Goal: Task Accomplishment & Management: Complete application form

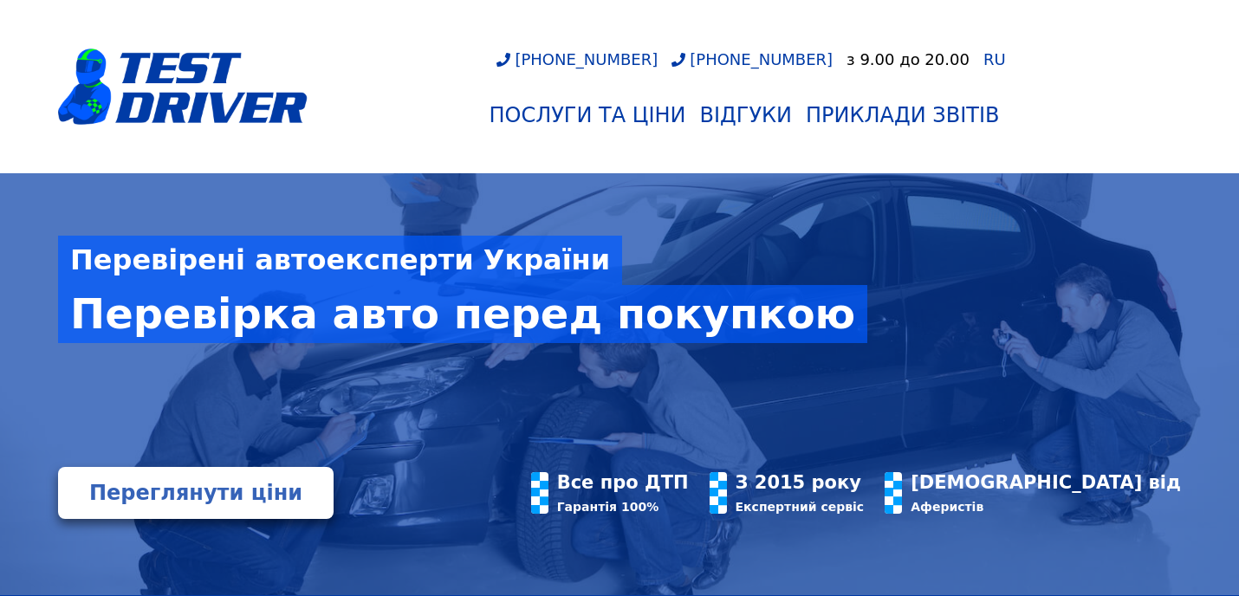
scroll to position [112, 0]
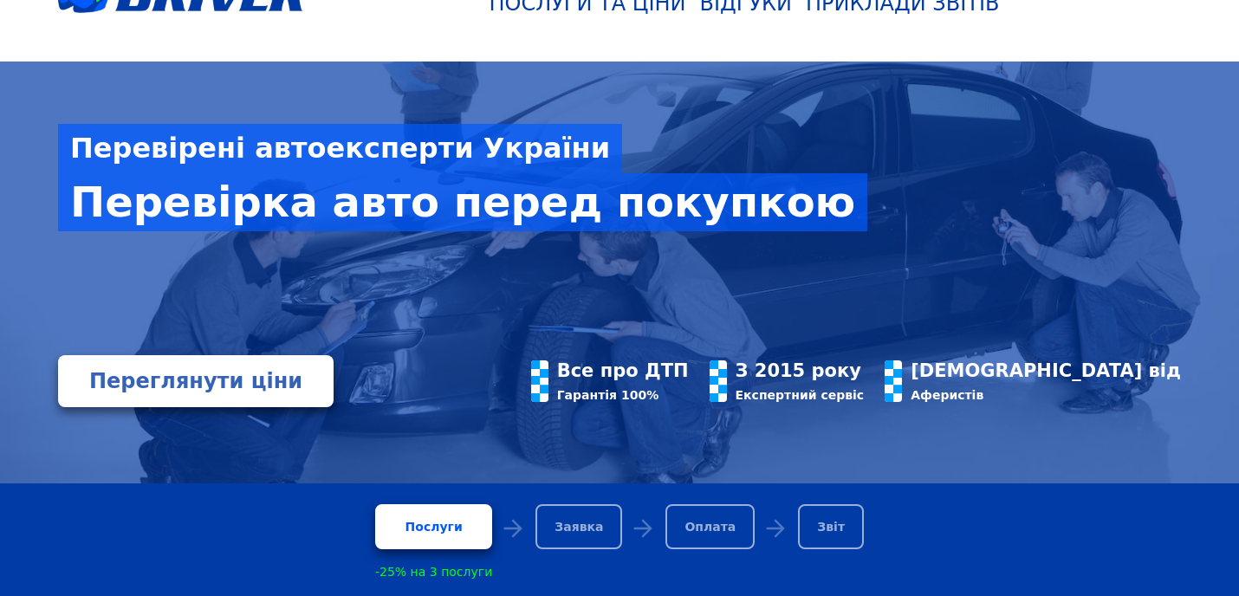
click at [558, 526] on div "Заявка" at bounding box center [578, 526] width 87 height 45
click at [465, 519] on div "Послуги" at bounding box center [433, 526] width 117 height 45
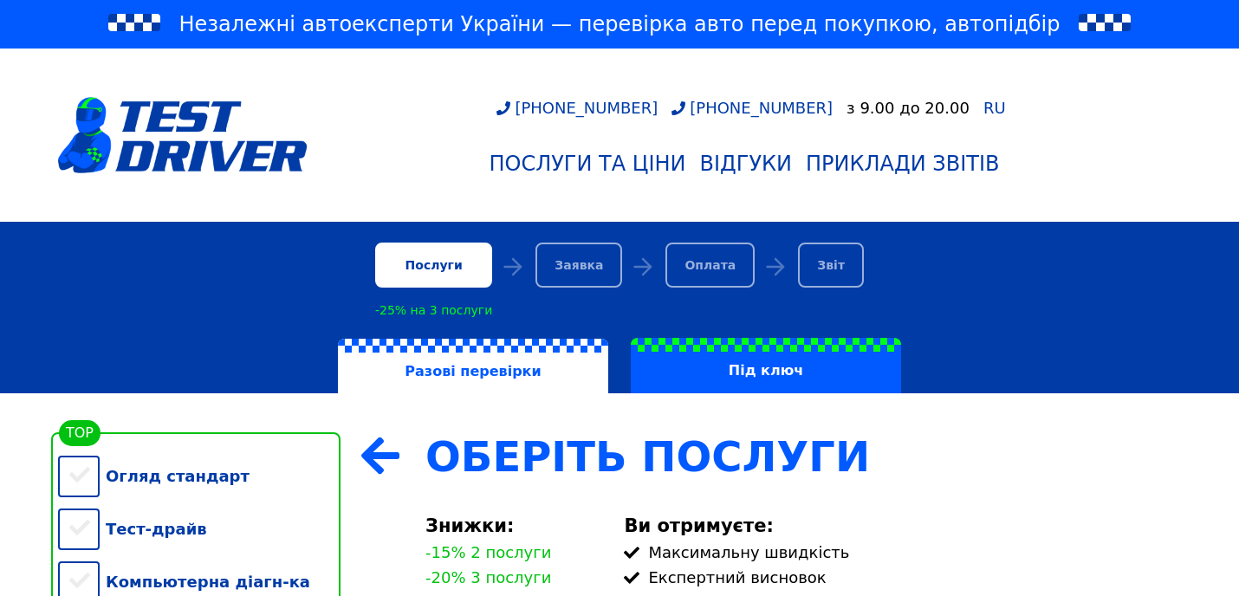
scroll to position [317, 0]
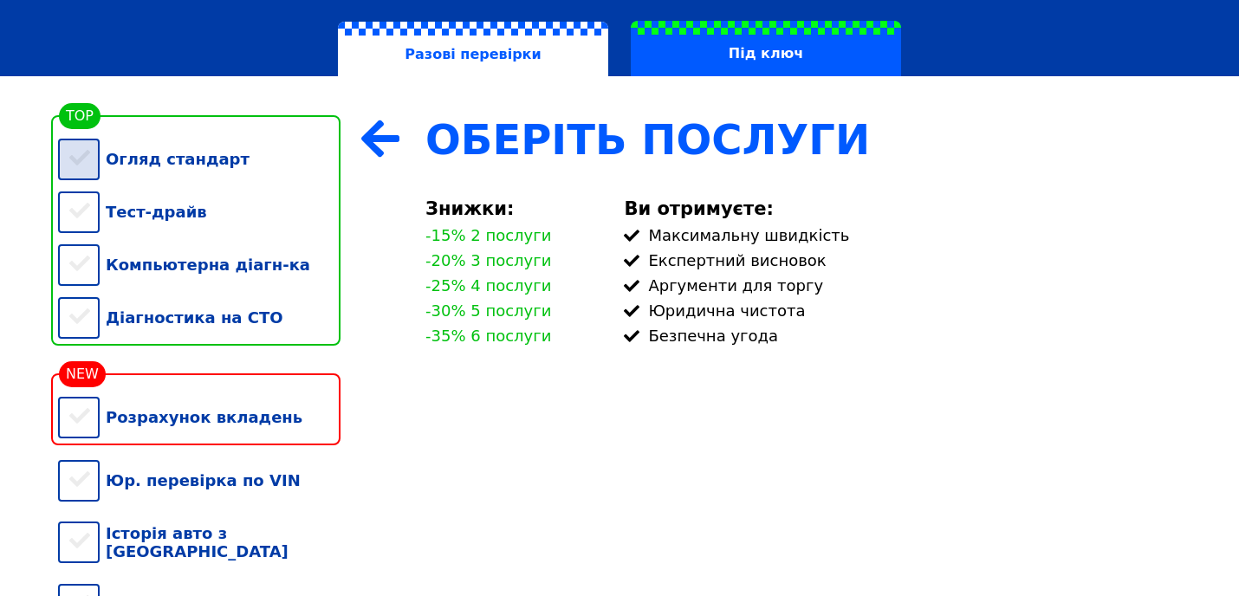
click at [86, 167] on div "Огляд стандарт" at bounding box center [199, 159] width 282 height 53
click at [77, 205] on div "Тест-драйв" at bounding box center [199, 211] width 282 height 53
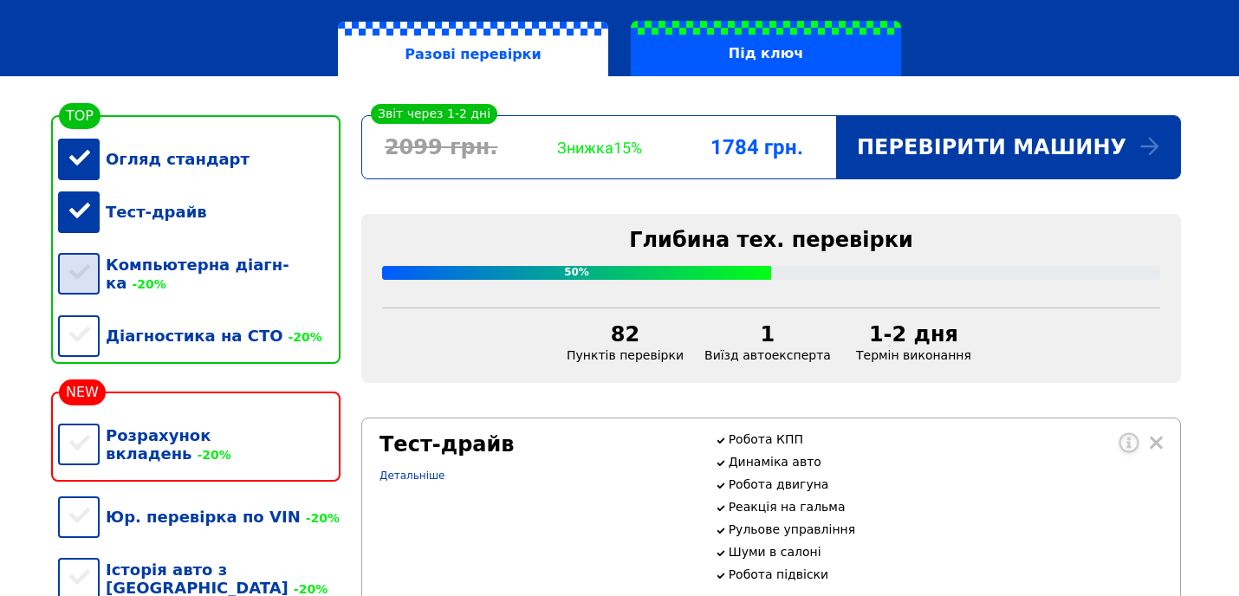
click at [83, 253] on div "Компьютерна діагн-ка -20%" at bounding box center [199, 273] width 282 height 71
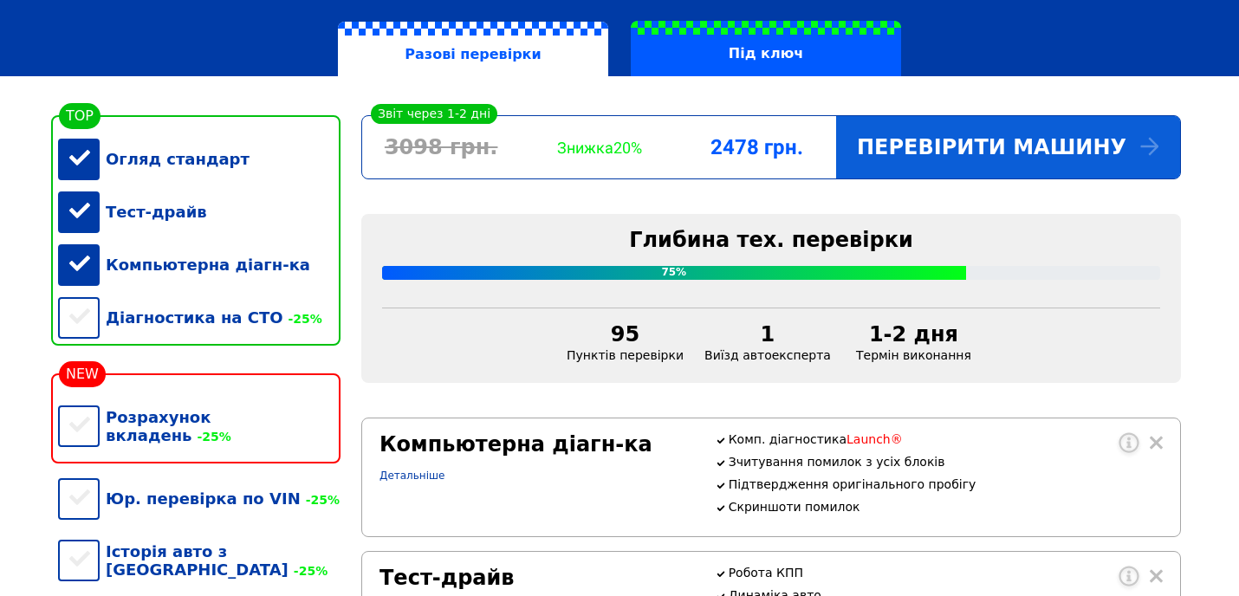
click at [966, 152] on div "Перевірити машину" at bounding box center [1008, 147] width 344 height 62
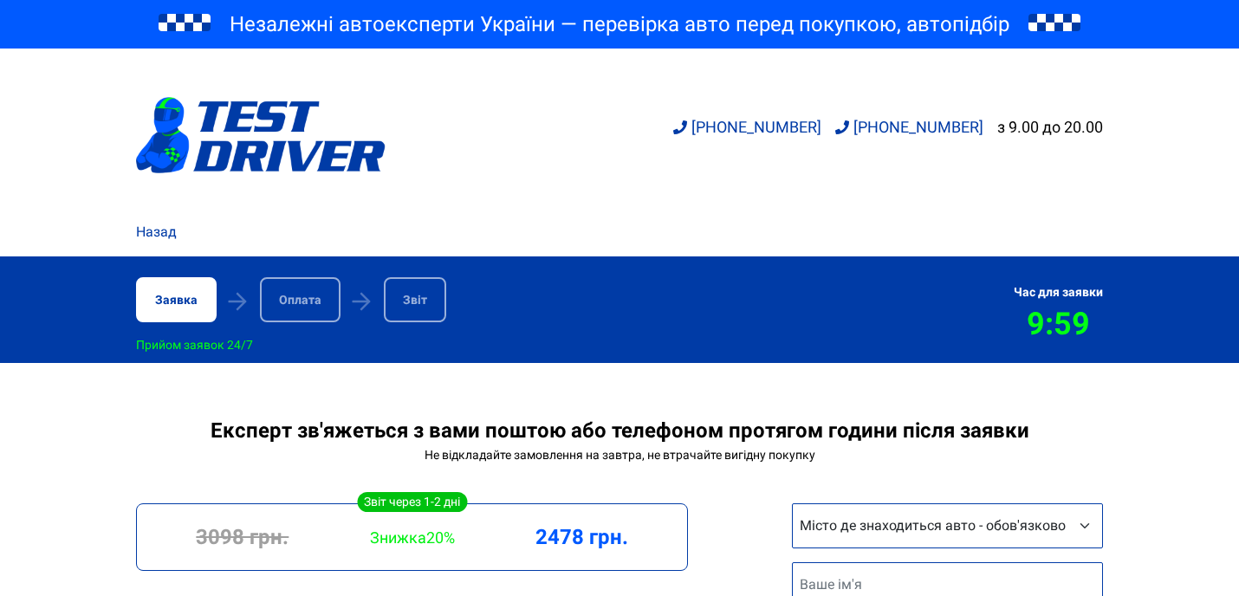
scroll to position [223, 0]
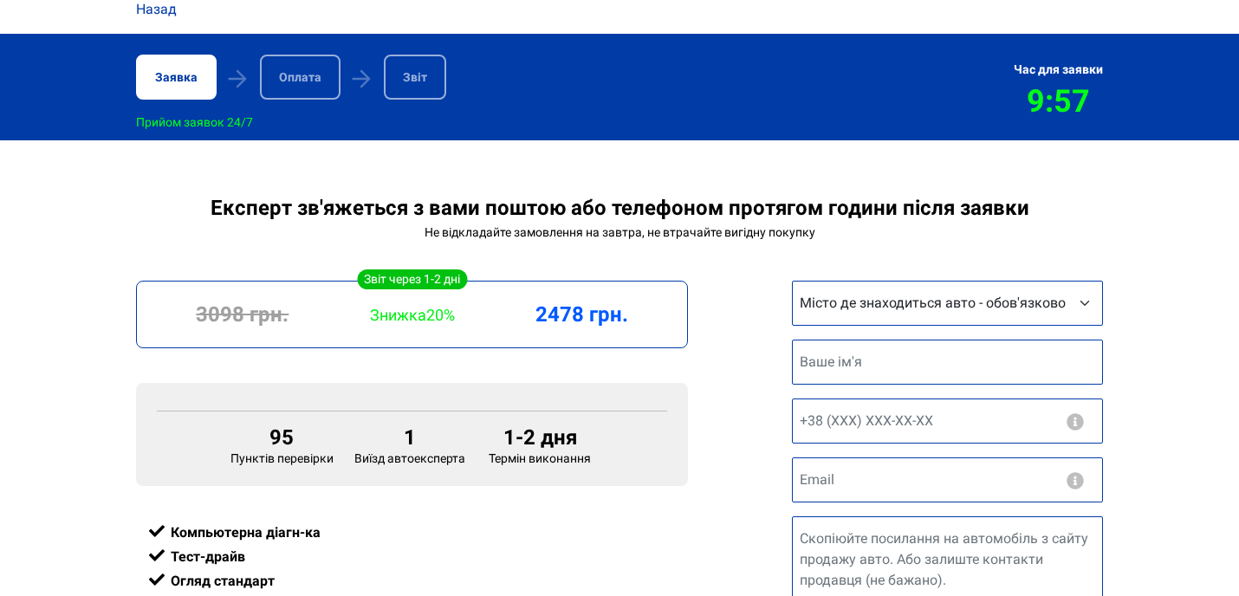
select select "[GEOGRAPHIC_DATA]"
click at [910, 369] on input "text" at bounding box center [947, 362] width 311 height 45
type input "[PERSON_NAME]"
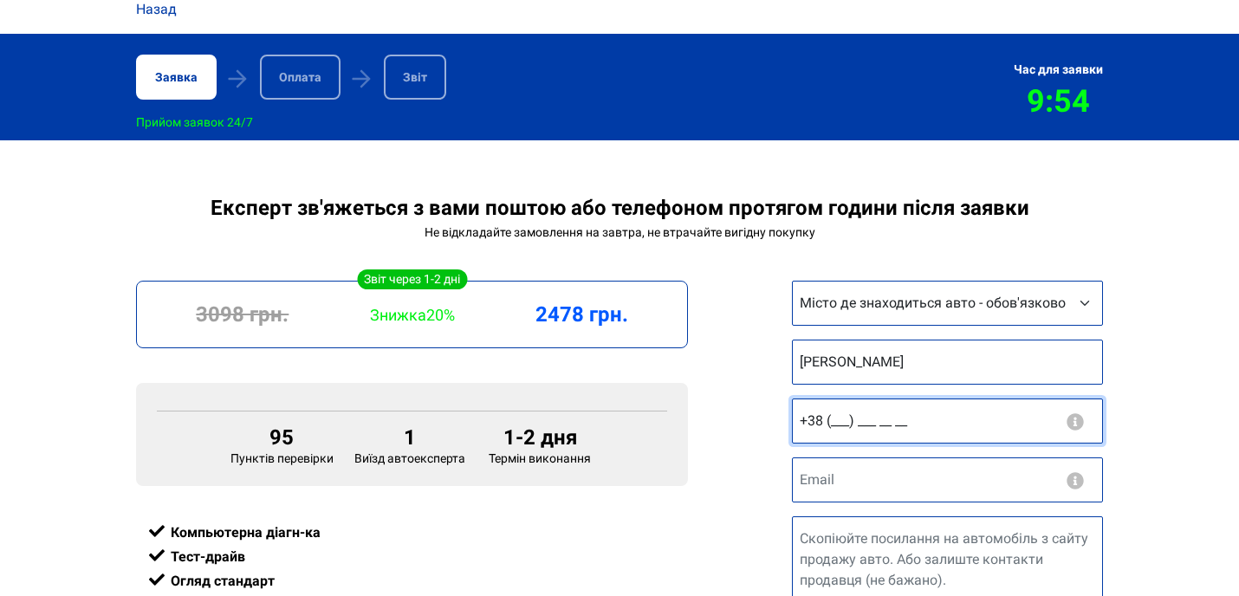
click at [839, 424] on input "+38 (___) ___ __ __" at bounding box center [947, 420] width 311 height 45
type input "+38 (050) 880 38 88"
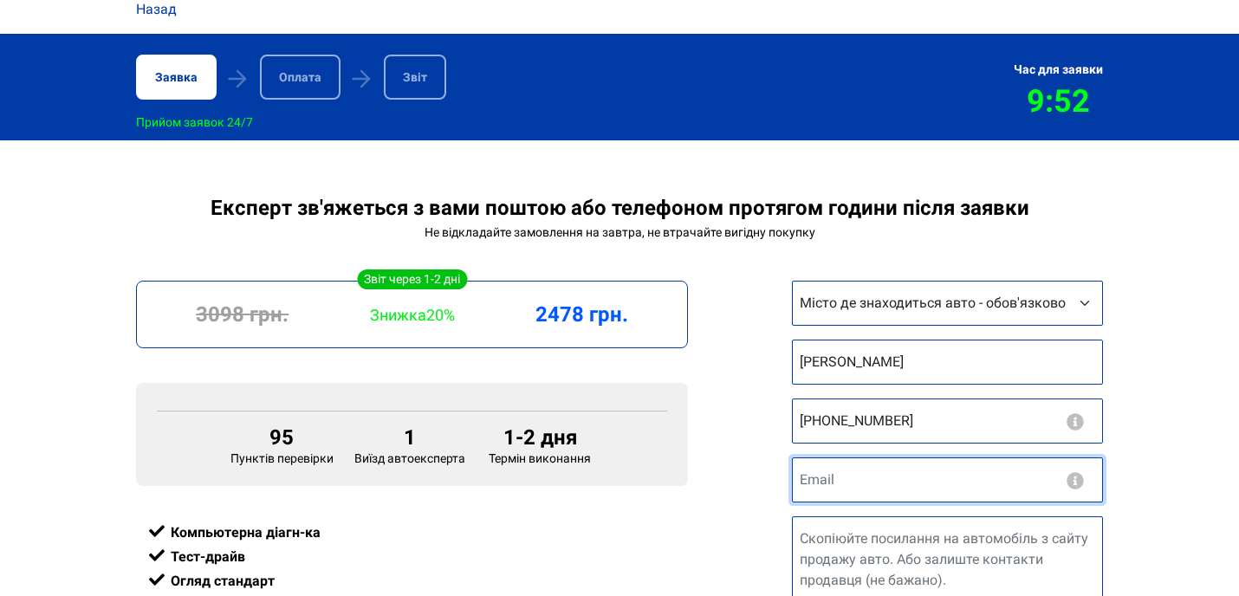
click at [856, 487] on input "email" at bounding box center [947, 479] width 311 height 45
type input "derusak@ukr.net"
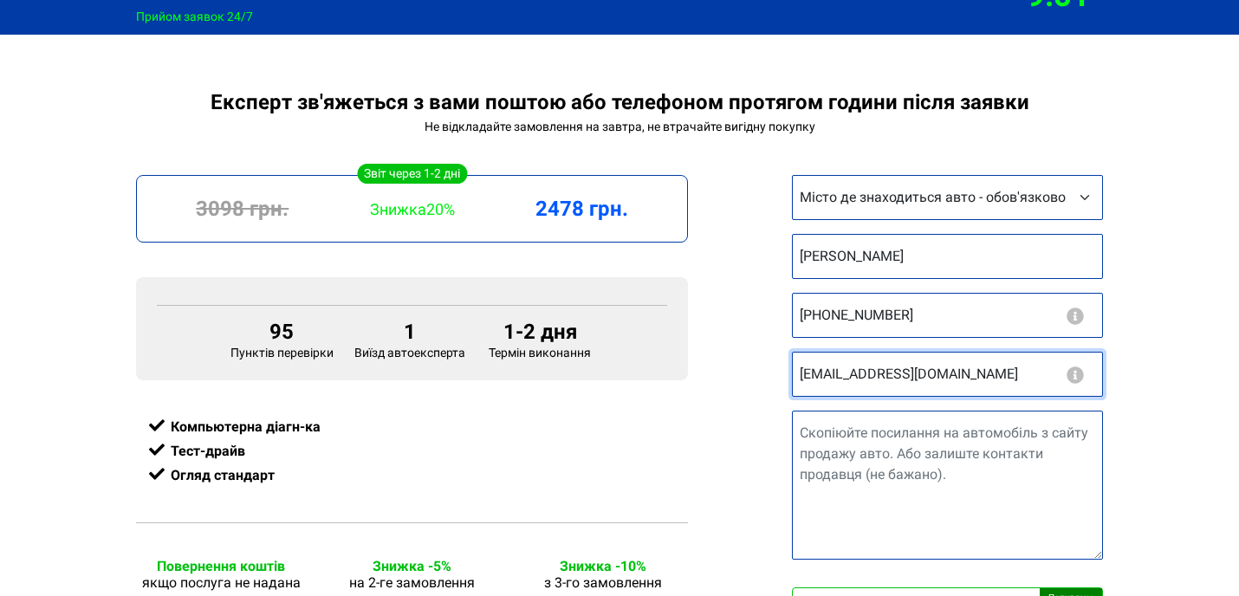
scroll to position [329, 0]
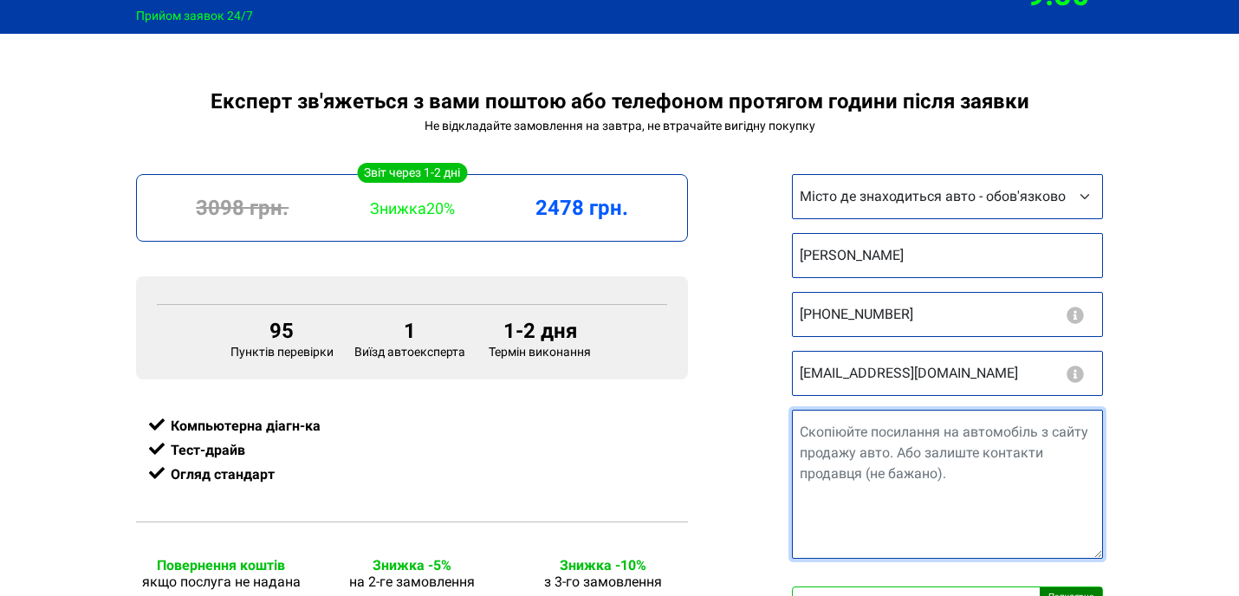
drag, startPoint x: 954, startPoint y: 480, endPoint x: 815, endPoint y: 415, distance: 153.1
click at [815, 415] on textarea "Посилання на авто" at bounding box center [947, 484] width 311 height 149
paste textarea "https://auto.ria.com/uk/auto_renault_megane_38793602.html"
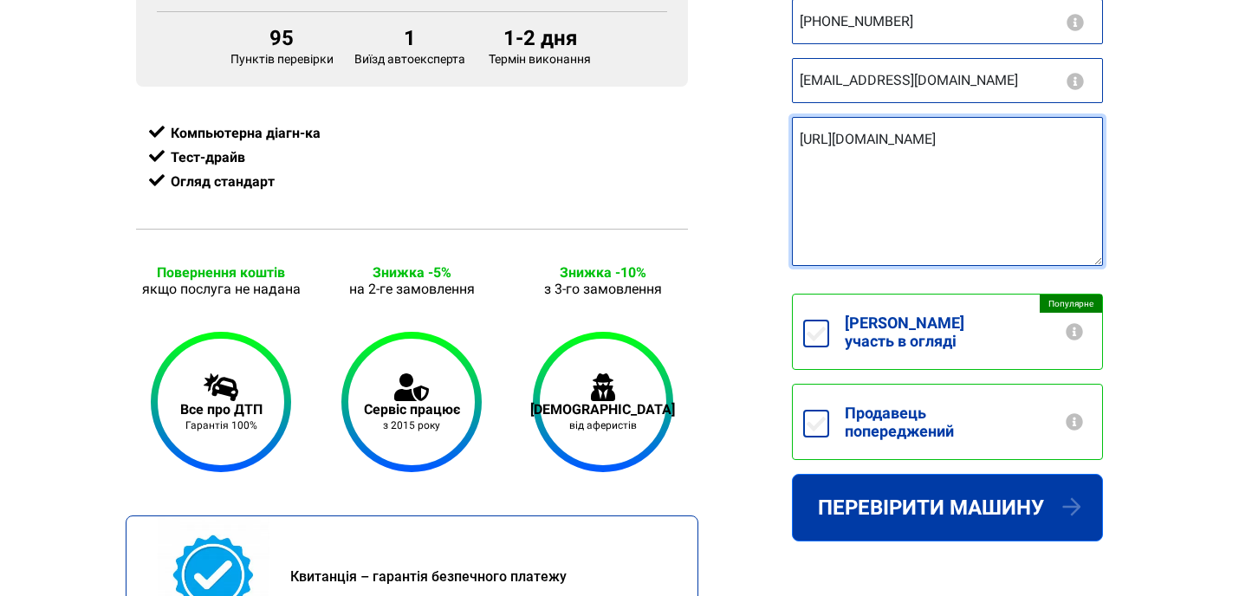
scroll to position [625, 0]
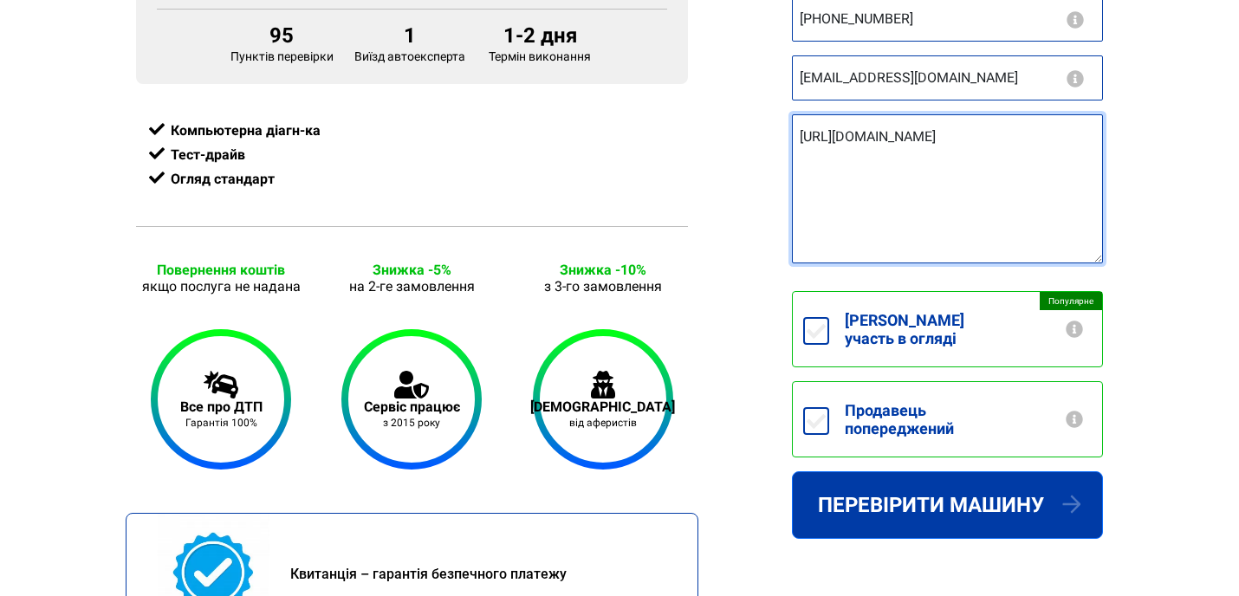
type textarea "https://auto.ria.com/uk/auto_renault_megane_38793602.html"
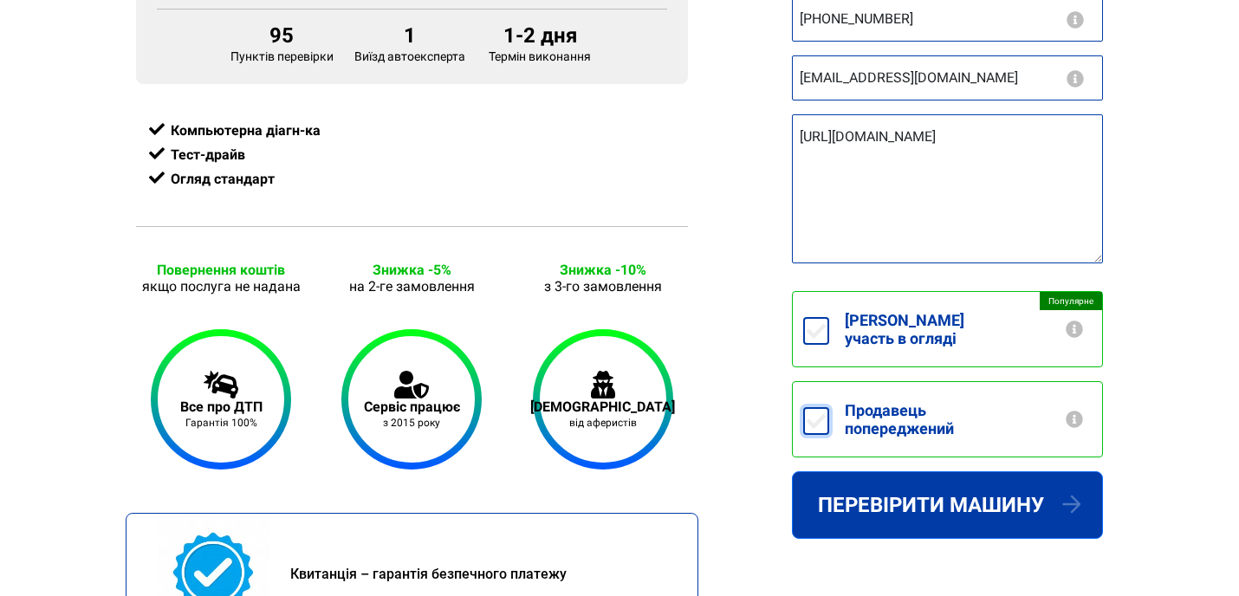
click at [813, 407] on input "Продавець попереджений" at bounding box center [816, 421] width 26 height 28
checkbox input "true"
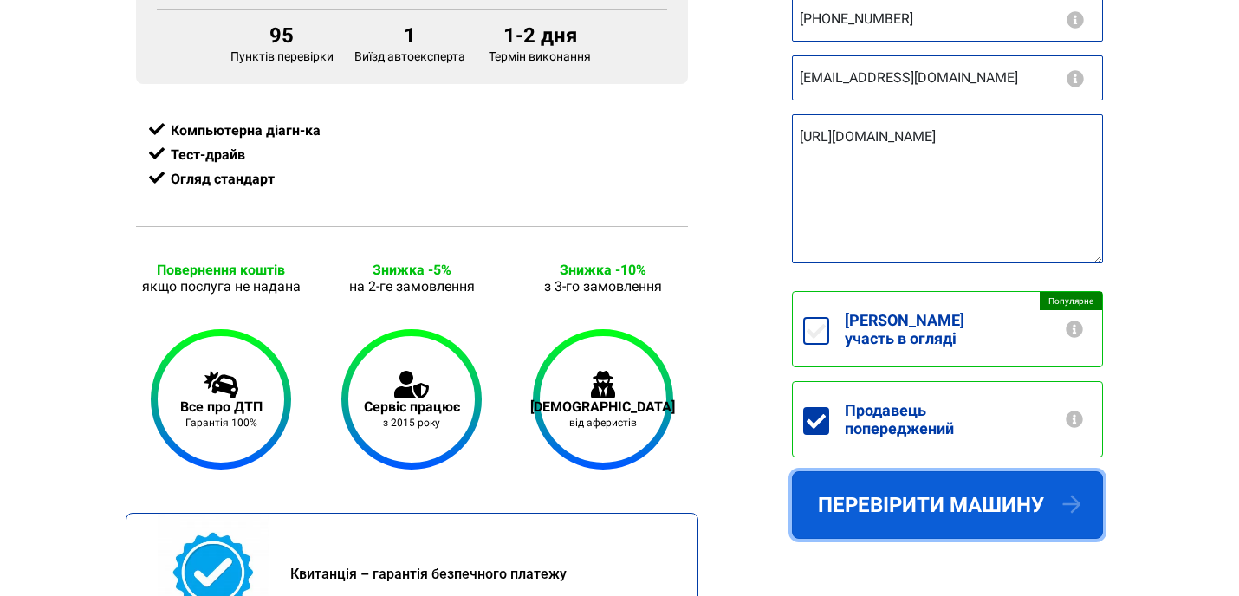
click at [912, 482] on button "Перевірити машину" at bounding box center [947, 505] width 311 height 68
